Goal: Obtain resource: Obtain resource

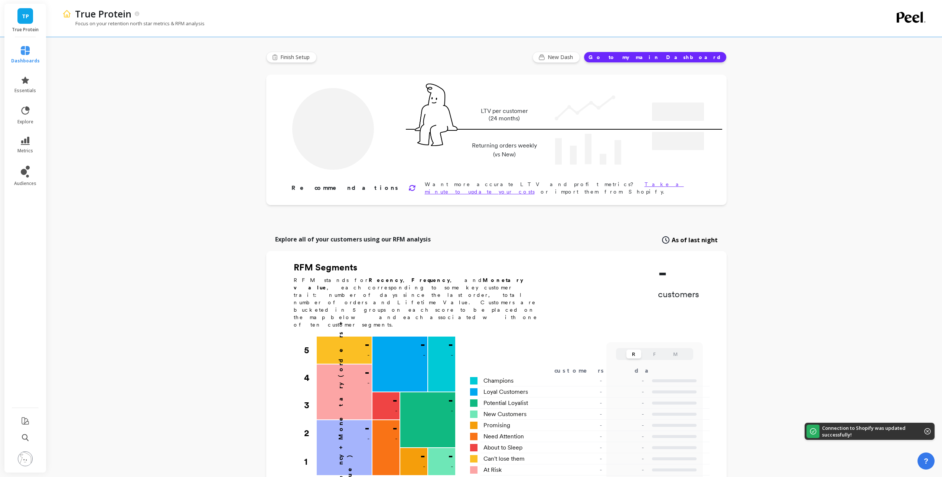
type input "Champions"
type input "28093"
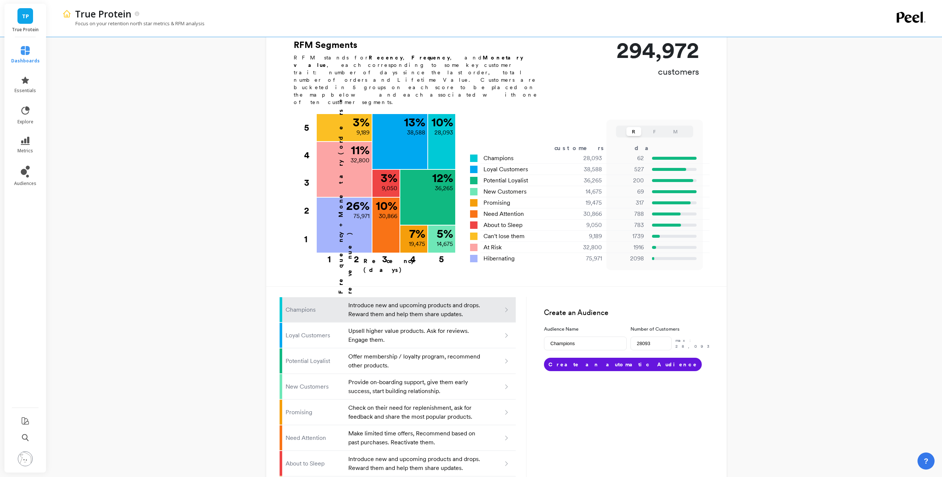
scroll to position [223, 0]
click at [22, 49] on icon at bounding box center [25, 50] width 9 height 9
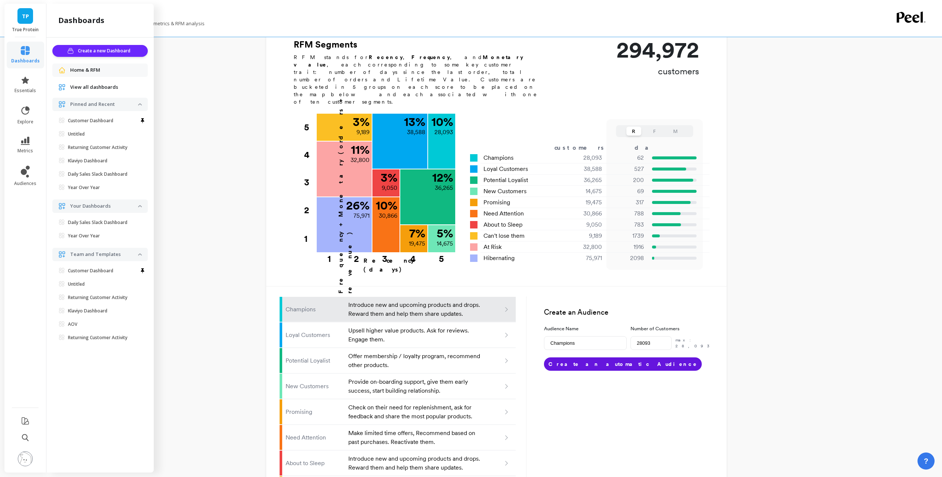
click at [102, 85] on span "View all dashboards" at bounding box center [94, 87] width 48 height 7
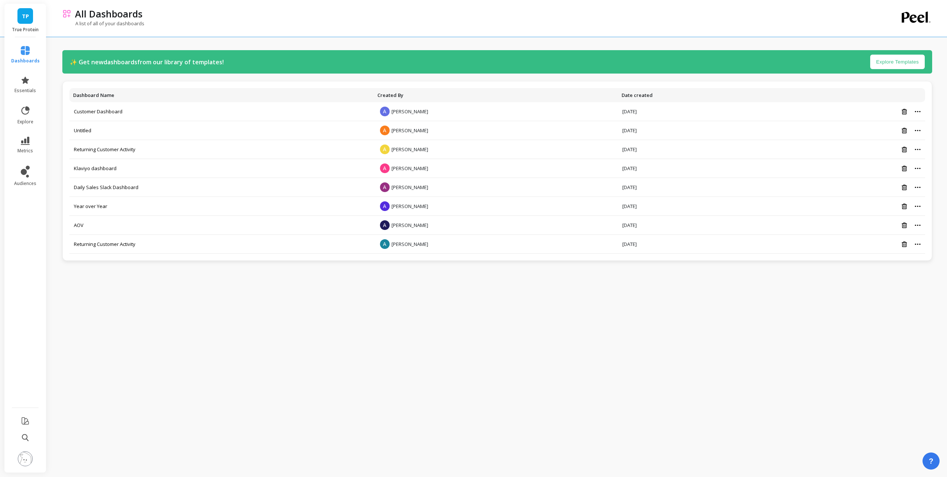
click at [798, 321] on div "✨ Get new dashboards from our library of templates! Explore Templates Dashboard…" at bounding box center [497, 236] width 870 height 461
click at [226, 60] on div "✨ Get new dashboards from our library of templates! Explore Templates" at bounding box center [497, 61] width 870 height 23
click at [899, 62] on button "Explore Templates" at bounding box center [898, 62] width 55 height 14
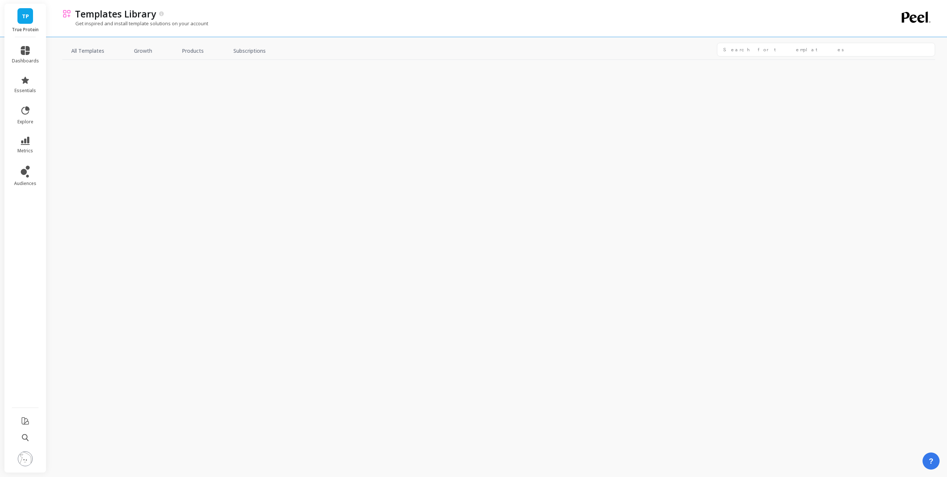
click at [458, 249] on div "All Templates Growth Products Subscriptions" at bounding box center [498, 241] width 873 height 471
click at [606, 224] on div "All Templates Growth Products Subscriptions" at bounding box center [498, 241] width 873 height 471
click at [99, 53] on link "All Templates" at bounding box center [87, 51] width 51 height 17
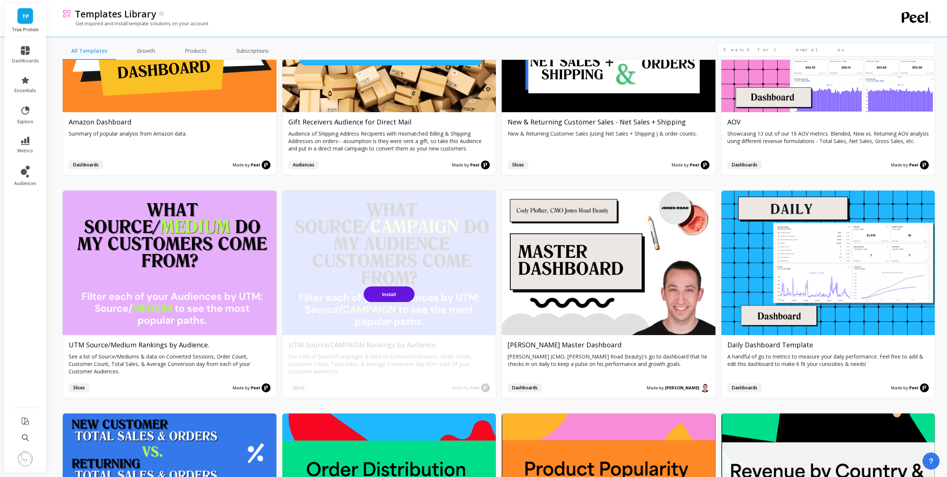
scroll to position [334, 0]
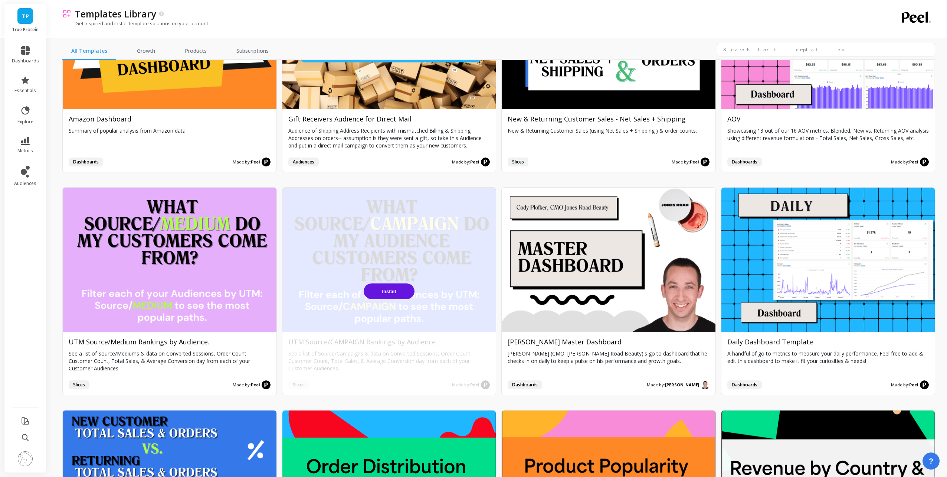
click at [432, 253] on div "Install" at bounding box center [390, 290] width 214 height 207
click at [393, 289] on span "Install" at bounding box center [389, 291] width 14 height 6
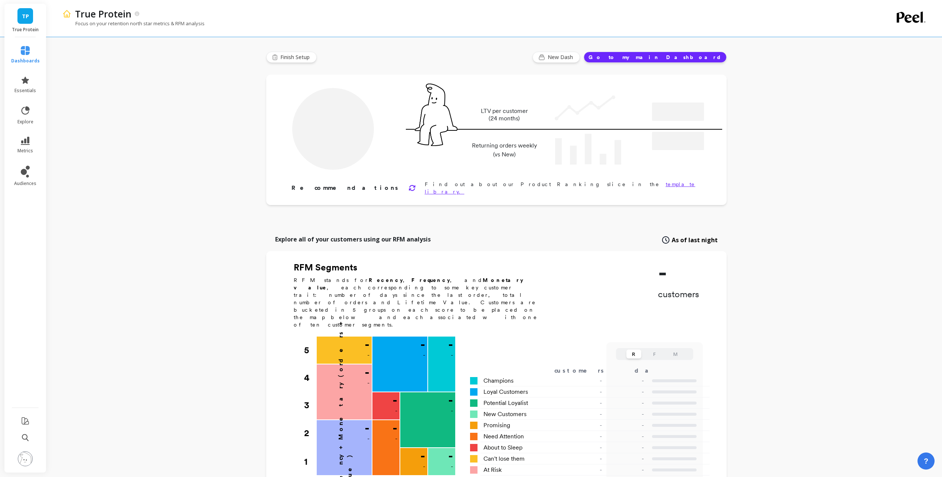
type input "Champions"
type input "28093"
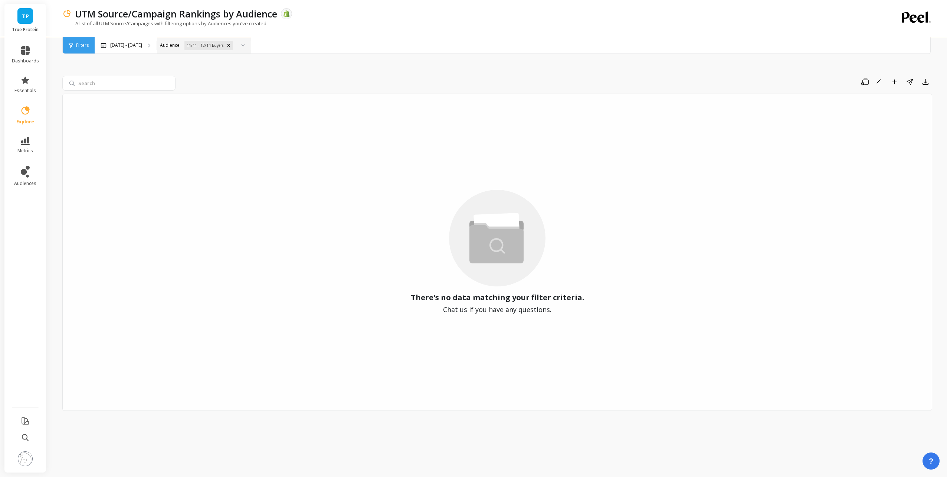
click at [225, 42] on div "11/11 - 12/14 Buyers" at bounding box center [204, 45] width 40 height 9
click at [135, 47] on p "[DATE] - [DATE]" at bounding box center [126, 45] width 32 height 6
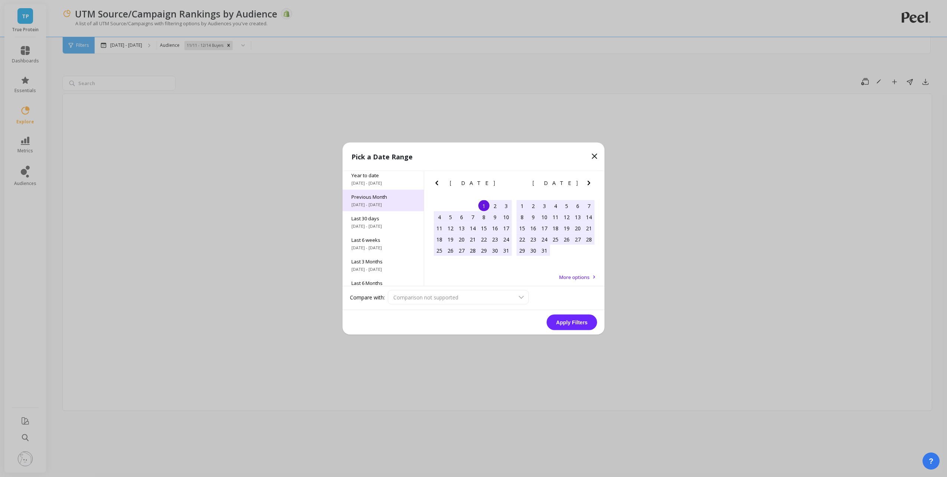
scroll to position [37, 0]
click at [401, 206] on span "Last 30 days" at bounding box center [383, 205] width 63 height 7
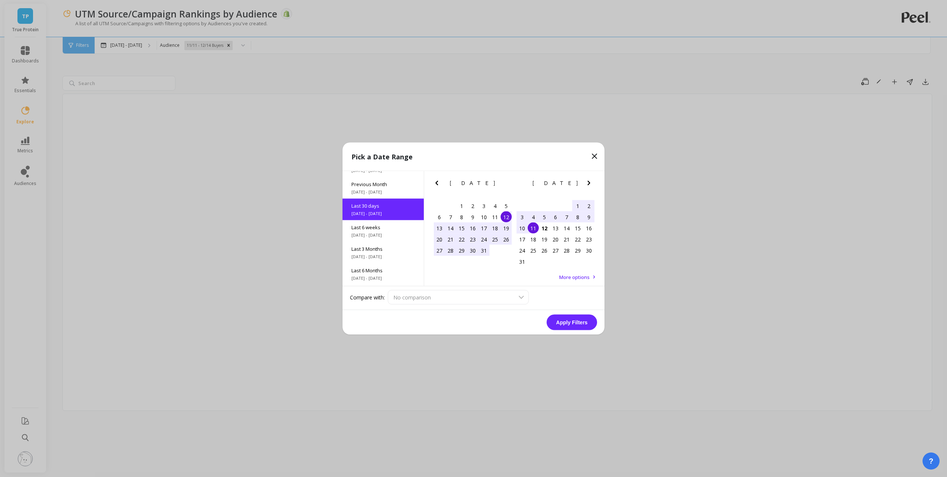
scroll to position [18, 0]
click at [574, 323] on button "Apply Filters" at bounding box center [572, 322] width 50 height 16
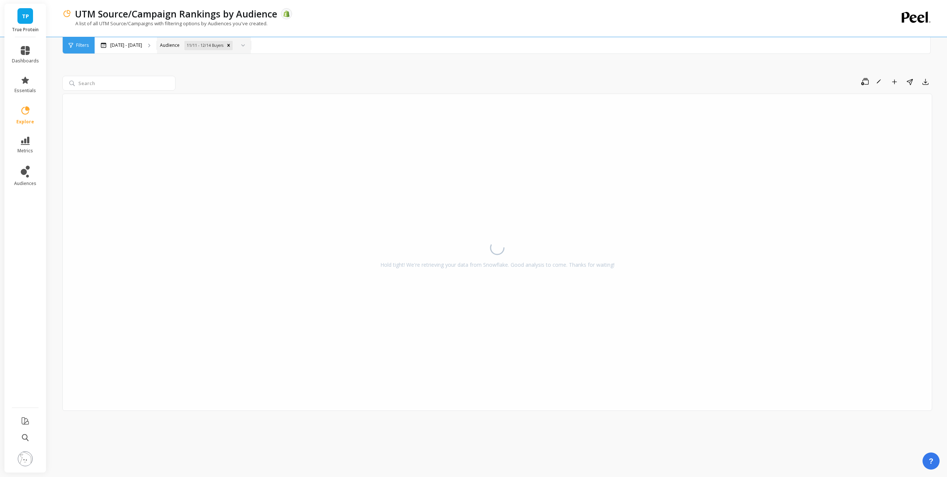
click at [205, 46] on div "11/11 - 12/14 Buyers" at bounding box center [204, 45] width 40 height 9
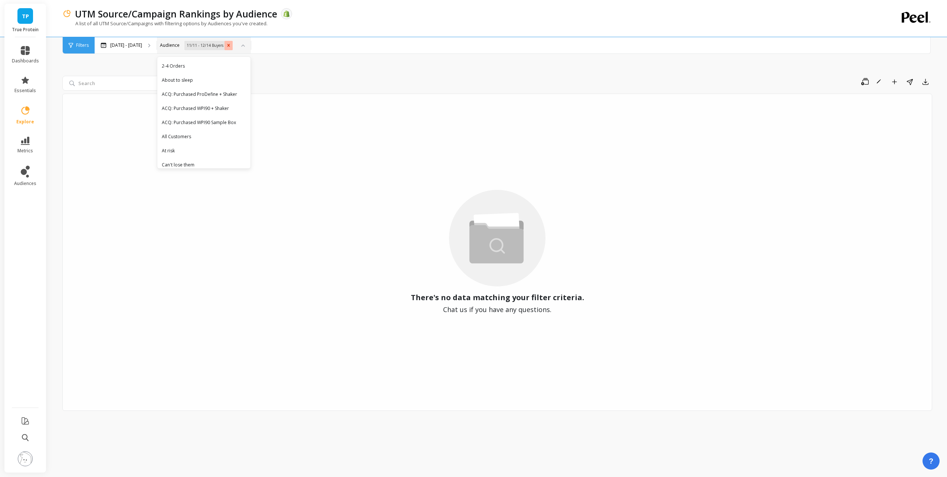
click at [226, 42] on div "Remove 11/11 - 12/14 Buyers" at bounding box center [229, 45] width 8 height 9
click at [28, 49] on icon at bounding box center [25, 50] width 9 height 9
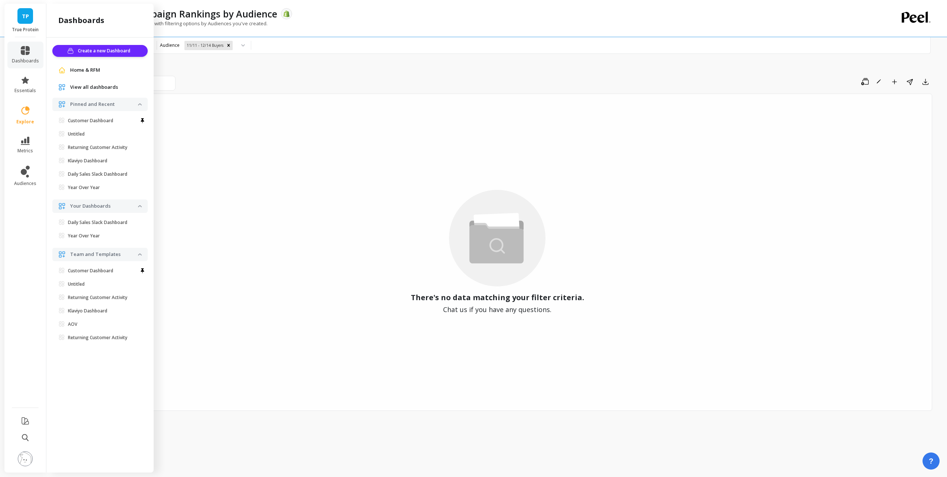
click at [101, 85] on span "View all dashboards" at bounding box center [94, 87] width 48 height 7
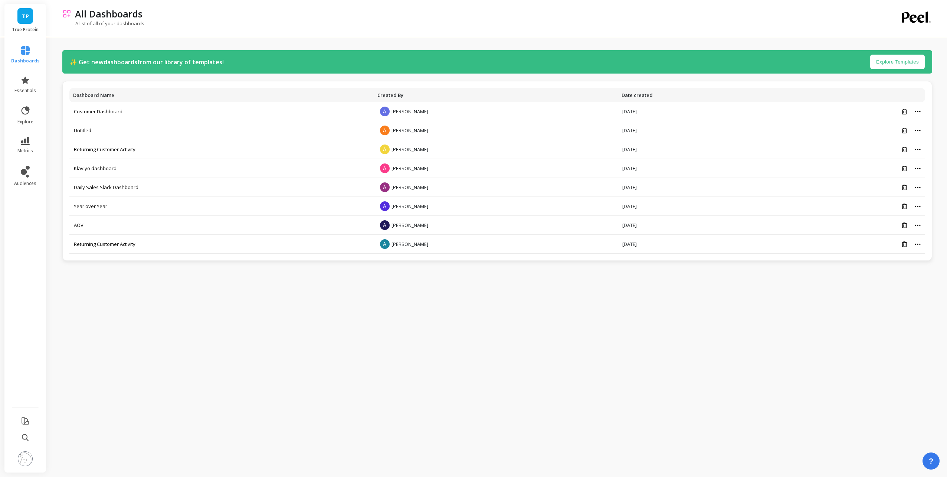
click at [902, 62] on button "Explore Templates" at bounding box center [898, 62] width 55 height 14
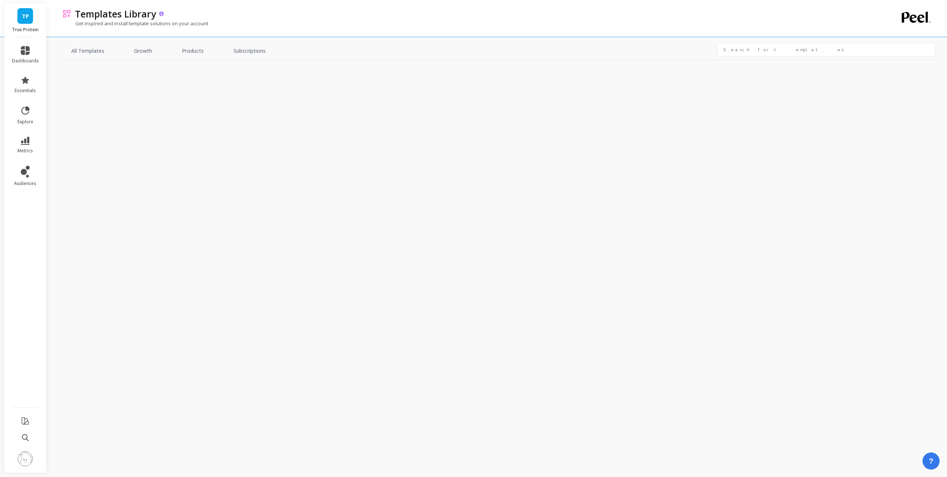
click at [117, 14] on p "Templates Library" at bounding box center [115, 13] width 81 height 13
click at [101, 52] on link "All Templates" at bounding box center [87, 51] width 51 height 17
